Goal: Check status

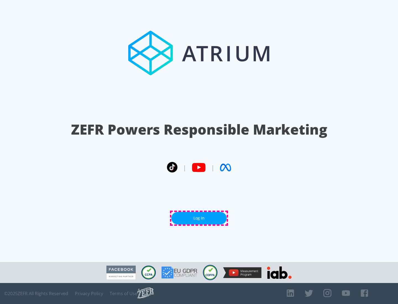
click at [199, 218] on link "Log In" at bounding box center [198, 218] width 55 height 12
